Goal: Information Seeking & Learning: Check status

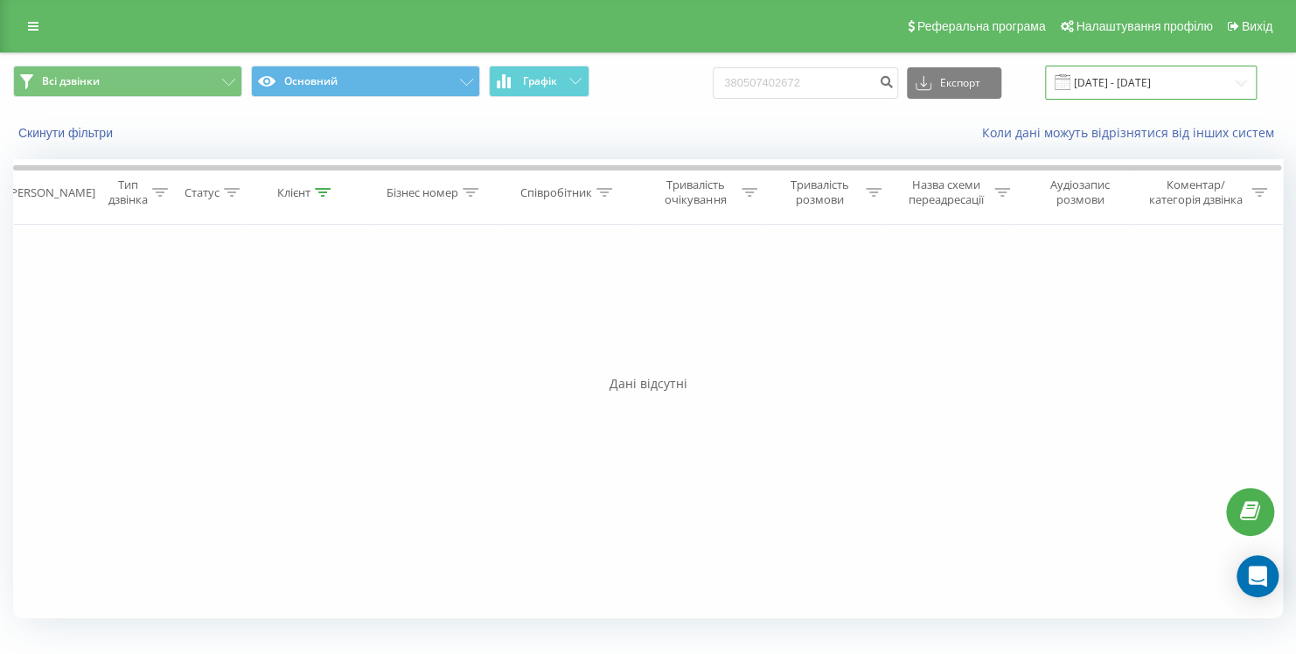
click at [1136, 87] on input "[DATE] - [DATE]" at bounding box center [1151, 83] width 212 height 34
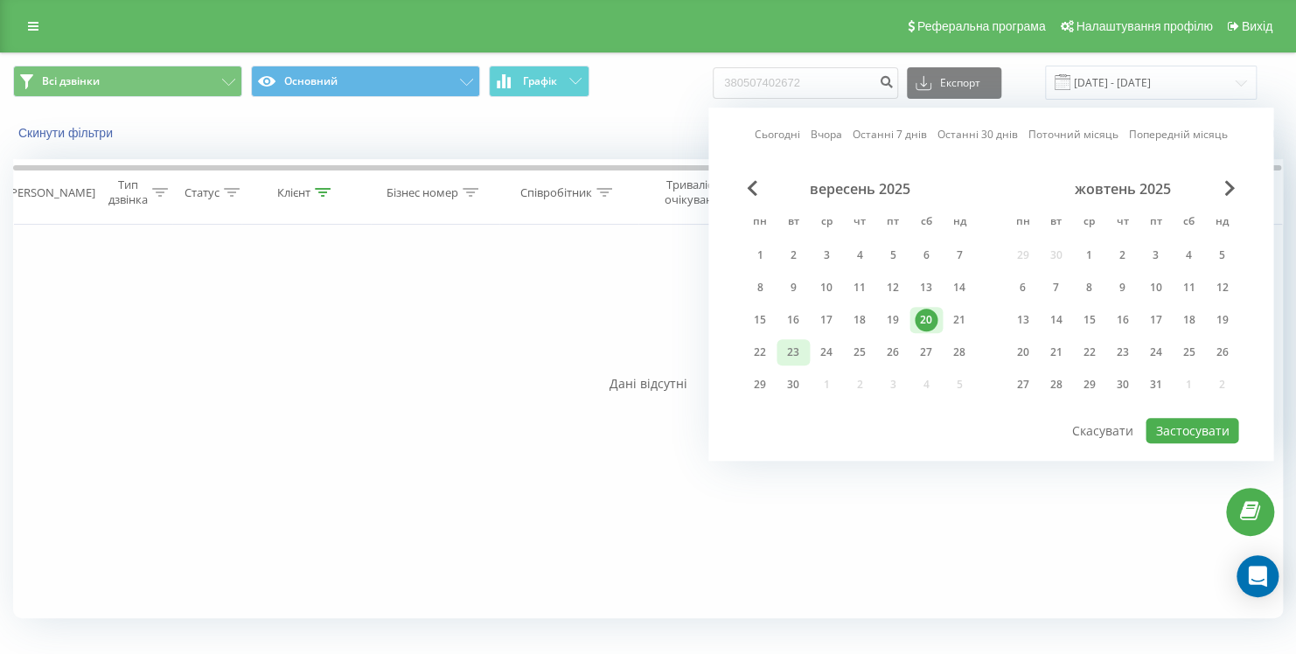
click at [796, 353] on div "23" at bounding box center [793, 352] width 23 height 23
click at [1203, 436] on button "Застосувати" at bounding box center [1191, 430] width 93 height 25
type input "[DATE] - [DATE]"
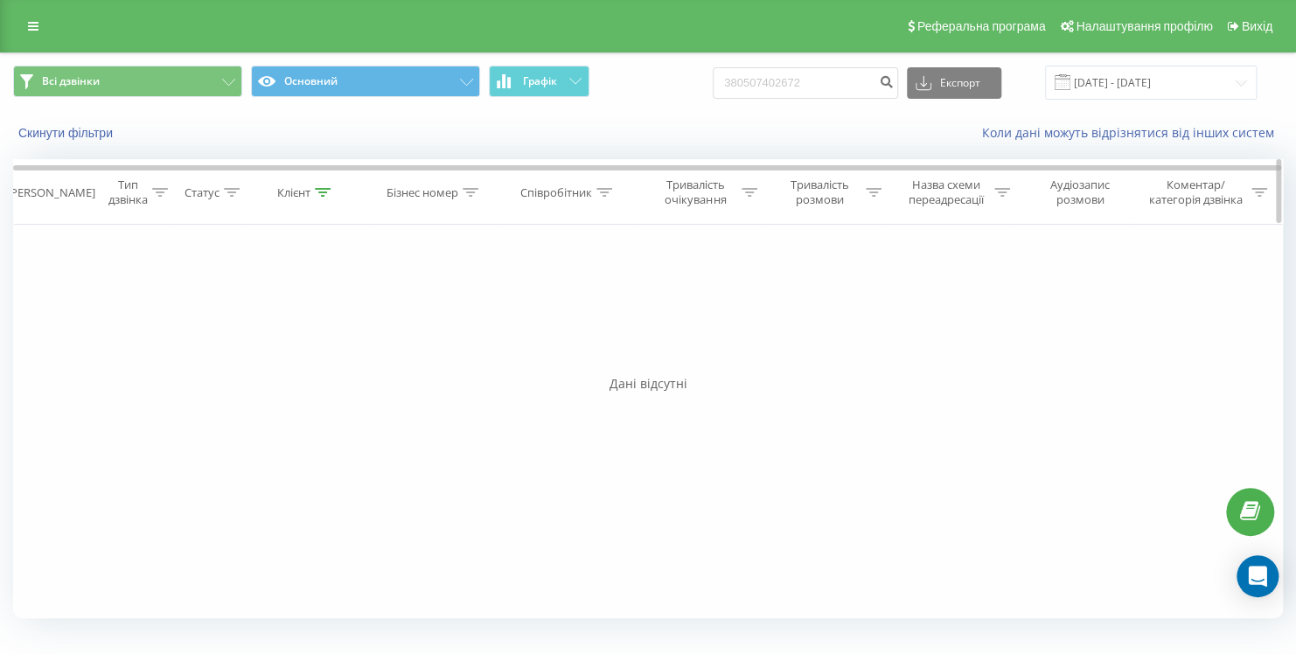
click at [316, 188] on icon at bounding box center [323, 192] width 16 height 9
click at [287, 349] on button "Скасувати" at bounding box center [266, 353] width 74 height 22
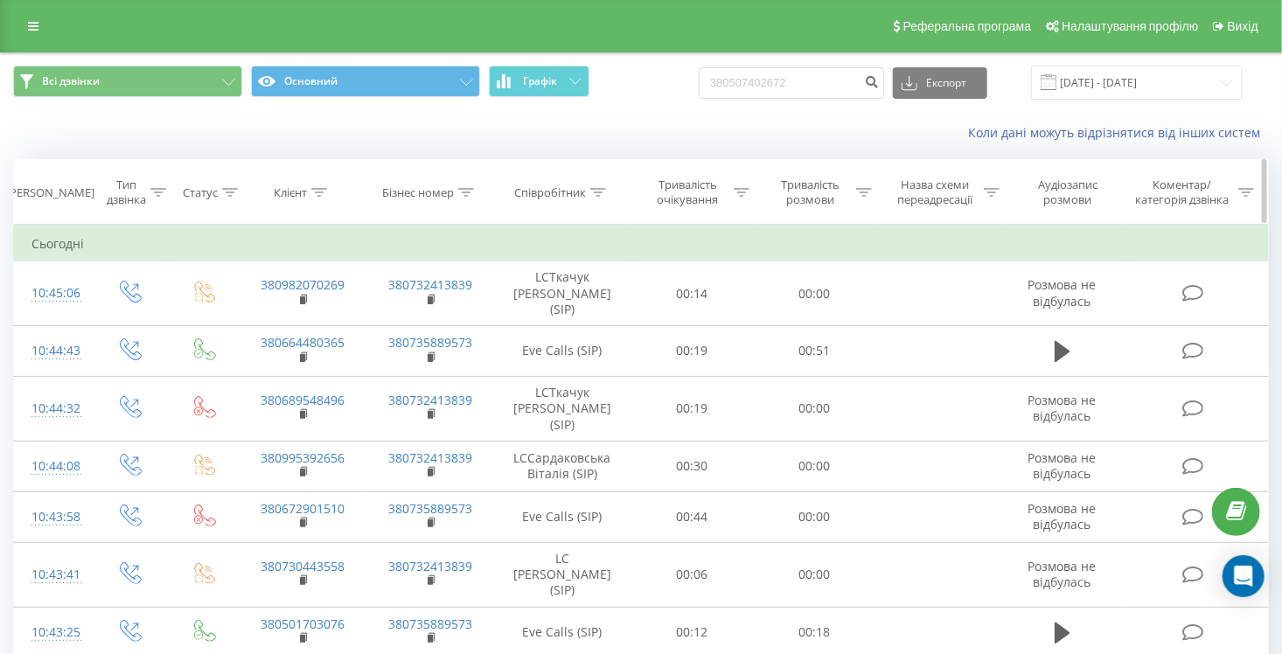
click at [604, 196] on div at bounding box center [598, 192] width 16 height 15
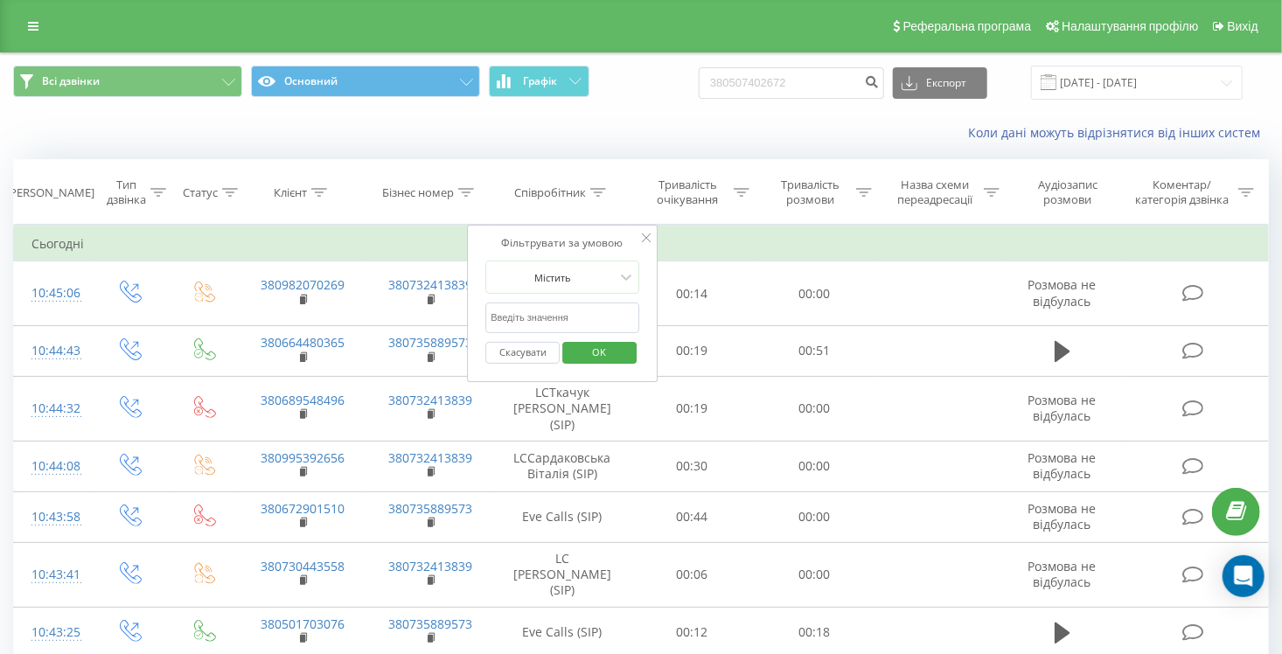
click at [568, 326] on input "text" at bounding box center [562, 317] width 154 height 31
type input "[PERSON_NAME]"
click at [625, 347] on button "OK" at bounding box center [599, 353] width 74 height 22
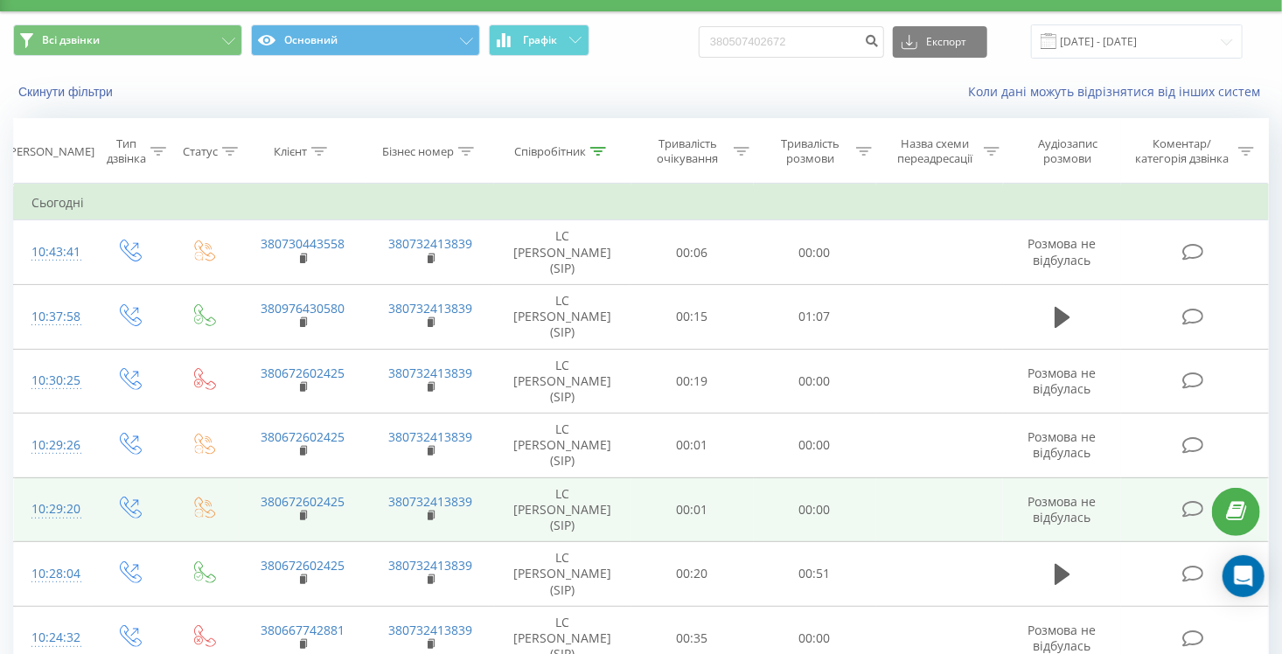
scroll to position [4, 0]
